Goal: Download file/media

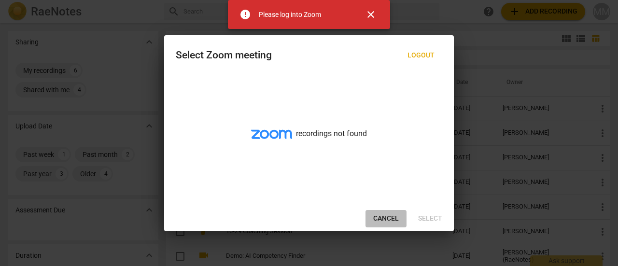
click at [388, 217] on span "Cancel" at bounding box center [386, 219] width 26 height 10
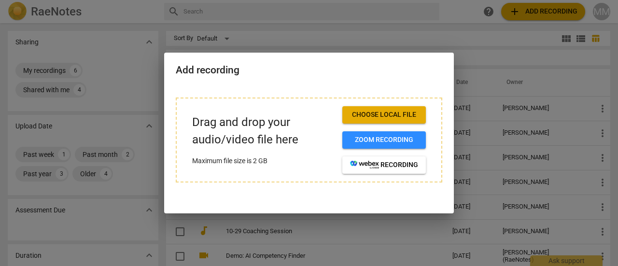
click at [373, 39] on div at bounding box center [309, 133] width 618 height 266
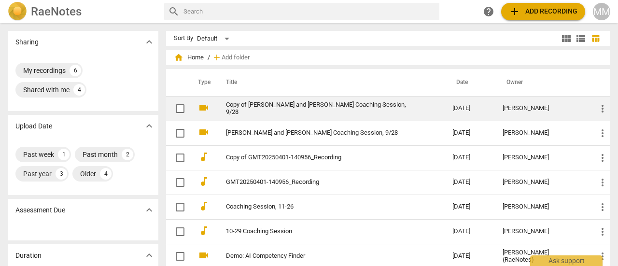
click at [236, 105] on link "Copy of [PERSON_NAME] and [PERSON_NAME] Coaching Session, 9/28" at bounding box center [322, 108] width 192 height 14
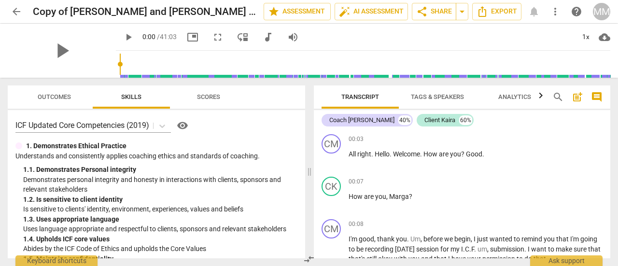
click at [364, 97] on span "Transcript" at bounding box center [361, 96] width 38 height 7
click at [604, 38] on span "cloud_download" at bounding box center [605, 37] width 12 height 12
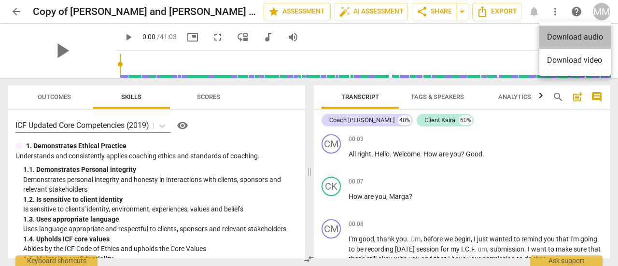
click at [587, 38] on li "Download audio" at bounding box center [576, 37] width 72 height 23
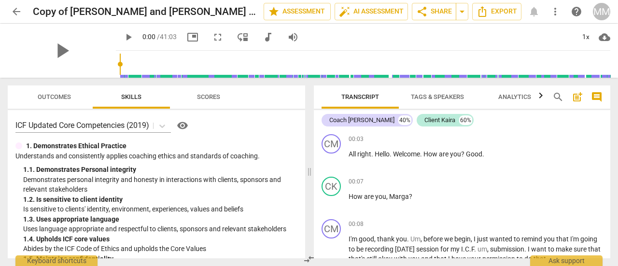
click at [557, 12] on span "more_vert" at bounding box center [556, 12] width 12 height 12
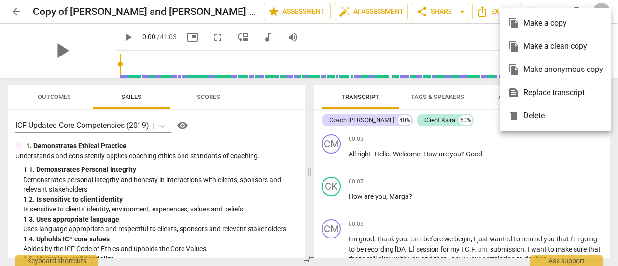
click at [465, 9] on div at bounding box center [309, 133] width 618 height 266
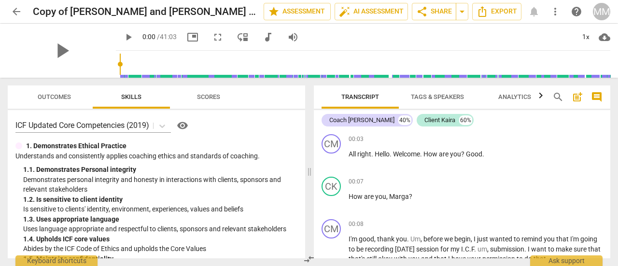
click at [465, 9] on div at bounding box center [309, 133] width 618 height 266
click at [464, 10] on span "arrow_drop_down" at bounding box center [463, 12] width 12 height 12
click at [486, 11] on icon "Export" at bounding box center [483, 12] width 12 height 12
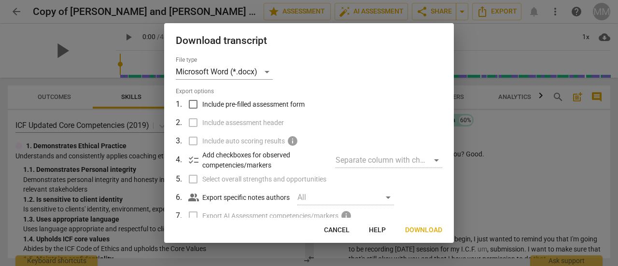
click at [409, 230] on span "Download" at bounding box center [423, 231] width 37 height 10
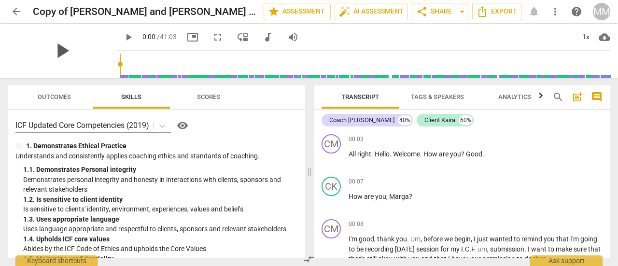
click at [62, 52] on span "play_arrow" at bounding box center [61, 50] width 25 height 25
type input "3"
click at [62, 52] on span "pause" at bounding box center [61, 50] width 25 height 25
type input "4"
